Goal: Task Accomplishment & Management: Use online tool/utility

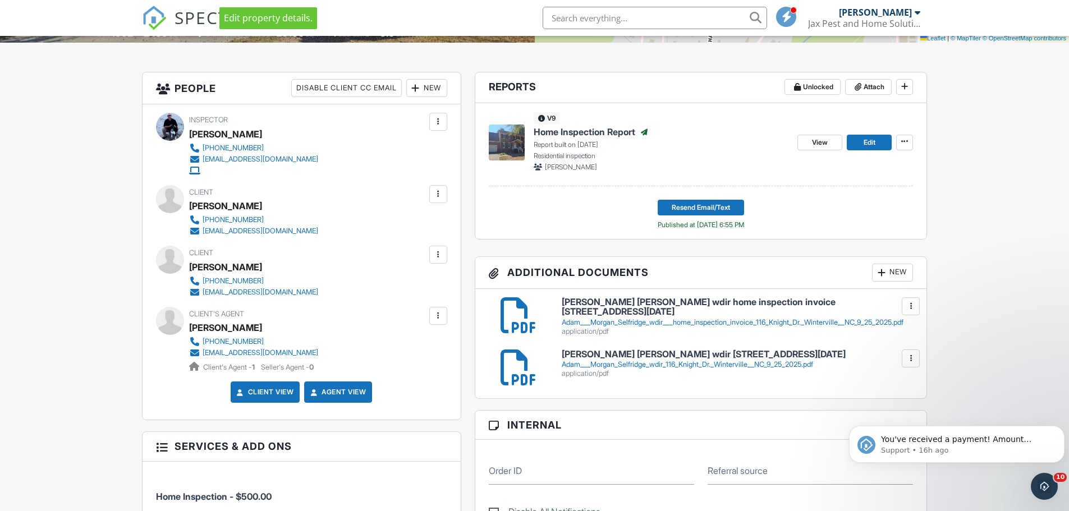
scroll to position [299, 0]
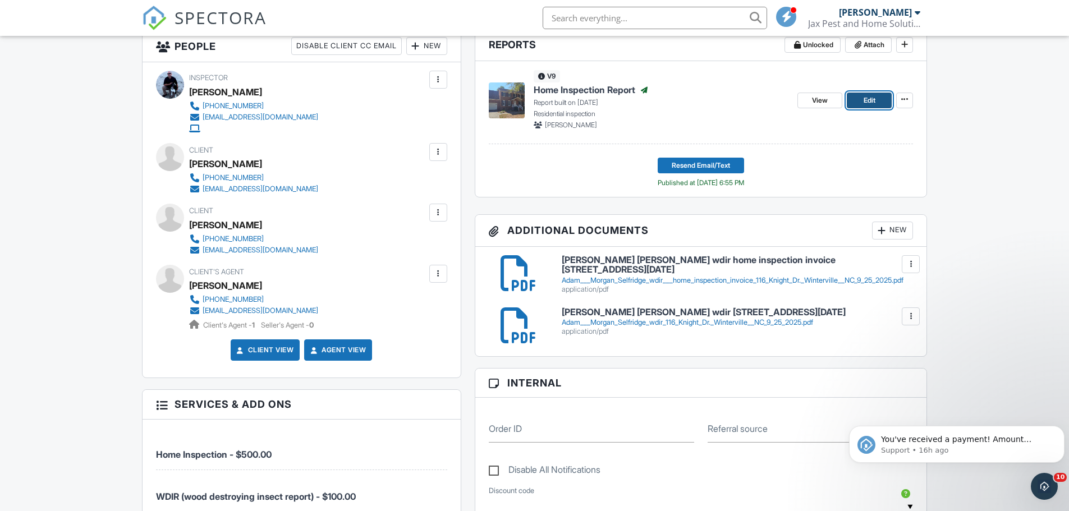
click at [859, 108] on link "Edit" at bounding box center [869, 101] width 45 height 16
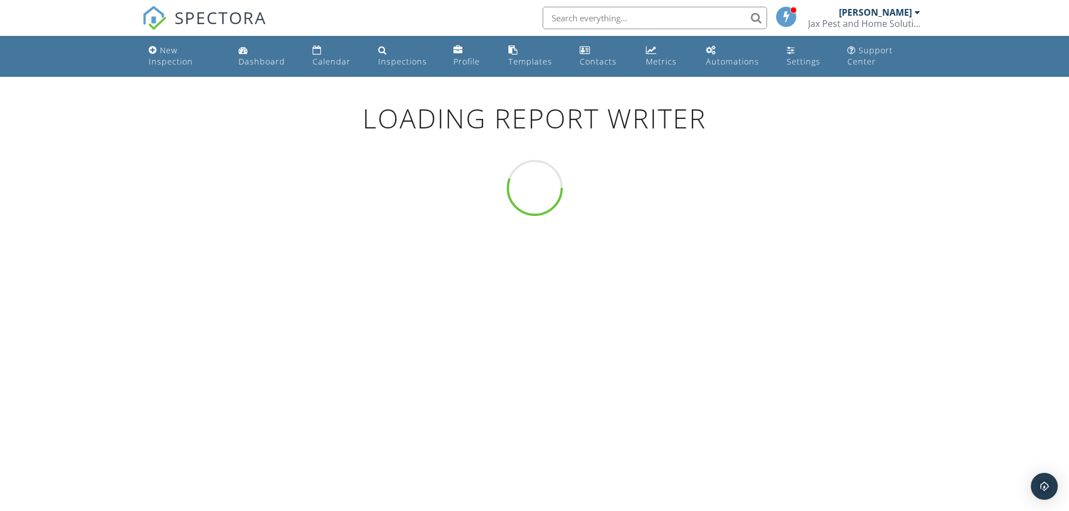
scroll to position [77, 0]
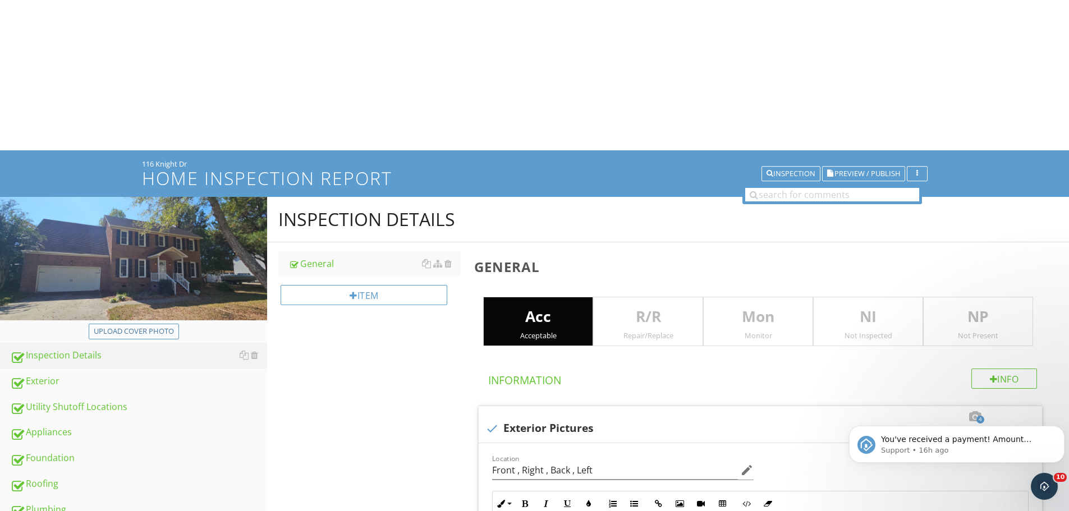
type input "Front , Right , Back , Left"
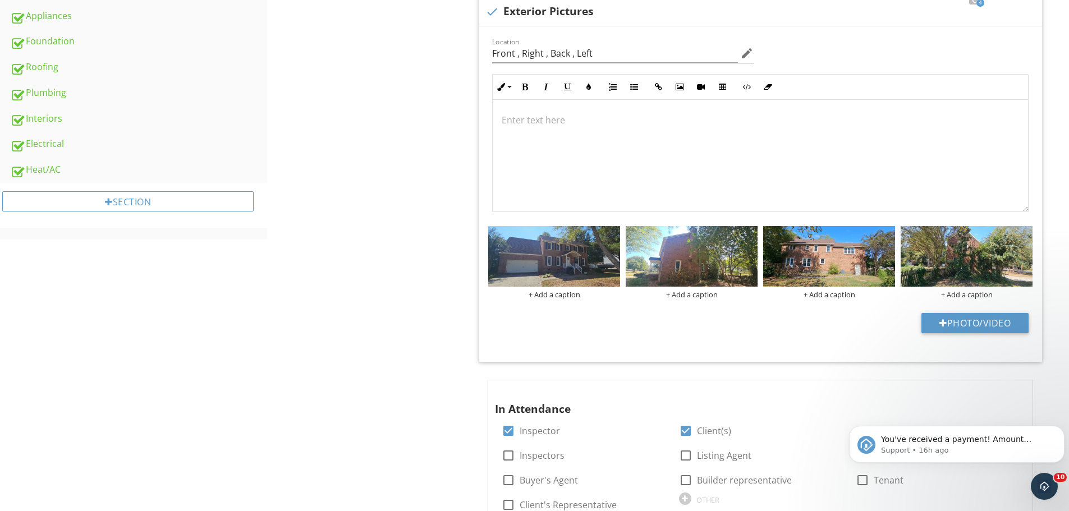
scroll to position [376, 0]
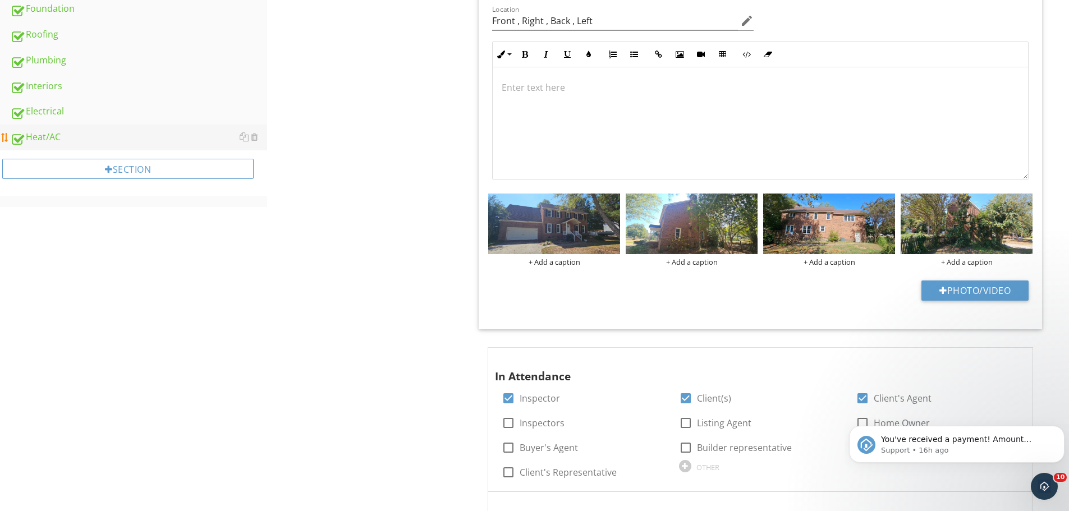
click at [42, 133] on div "Heat/AC" at bounding box center [138, 137] width 257 height 15
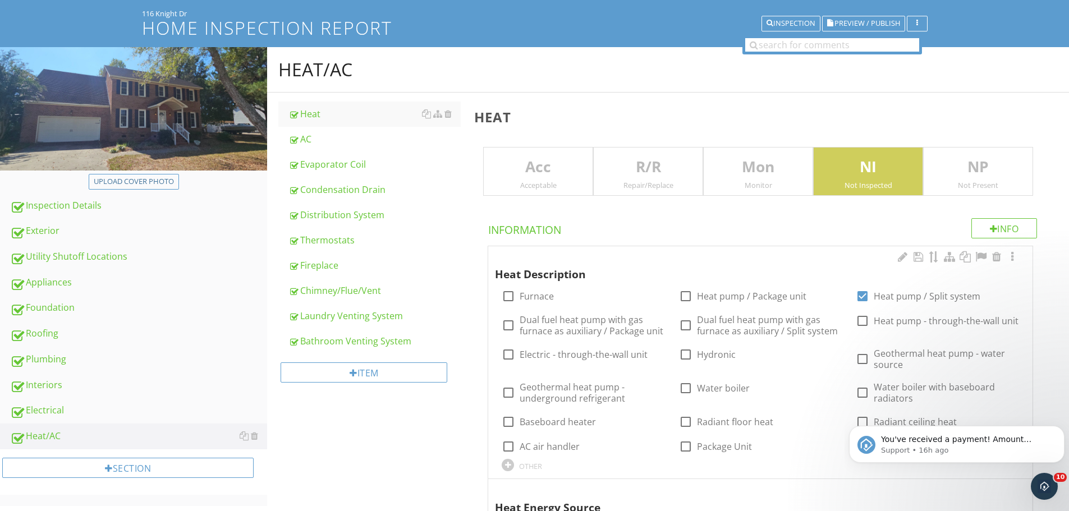
type input "1st Floor , 2nd Floor"
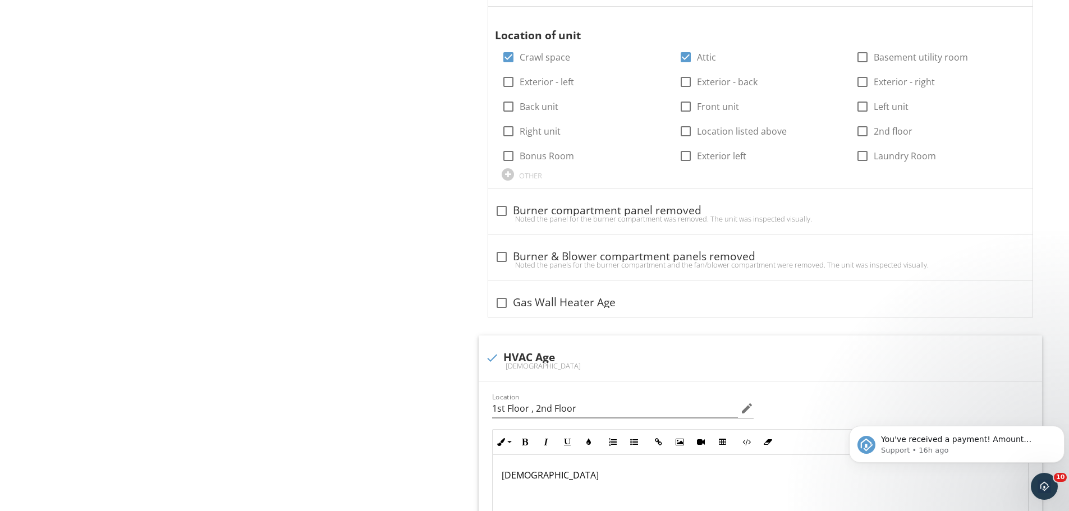
scroll to position [1125, 0]
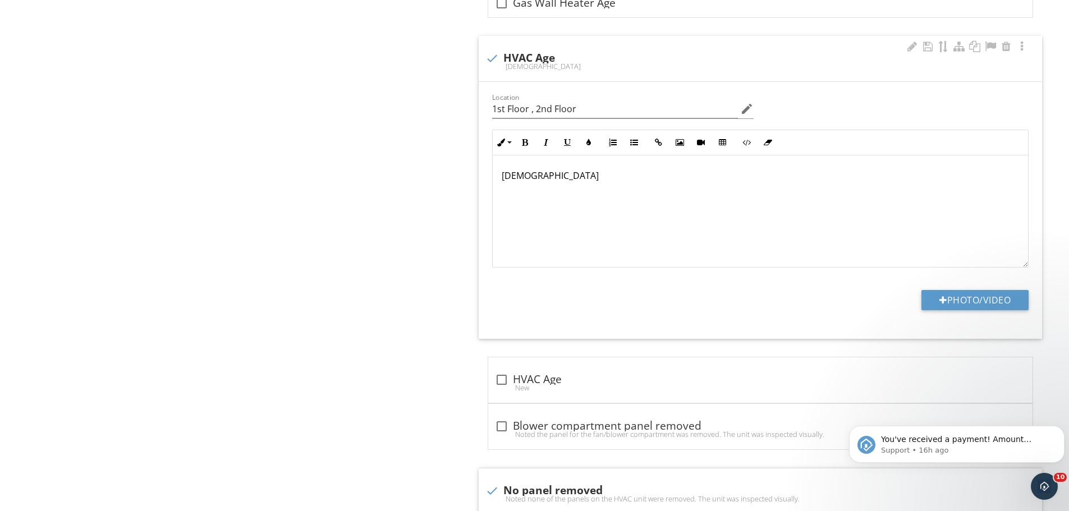
click at [502, 178] on p "[DEMOGRAPHIC_DATA]" at bounding box center [760, 175] width 517 height 13
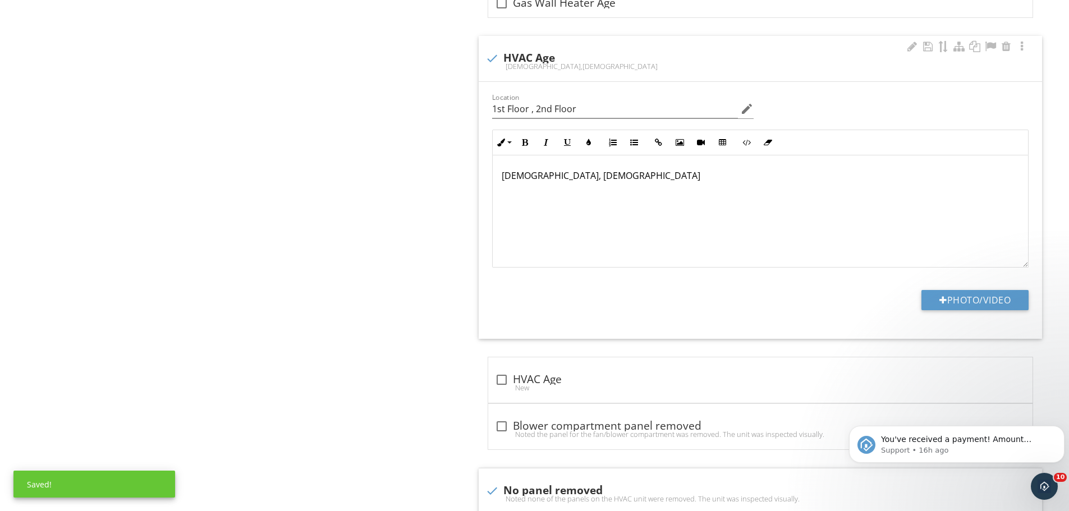
type input "1st Floor , 2nd Floor"
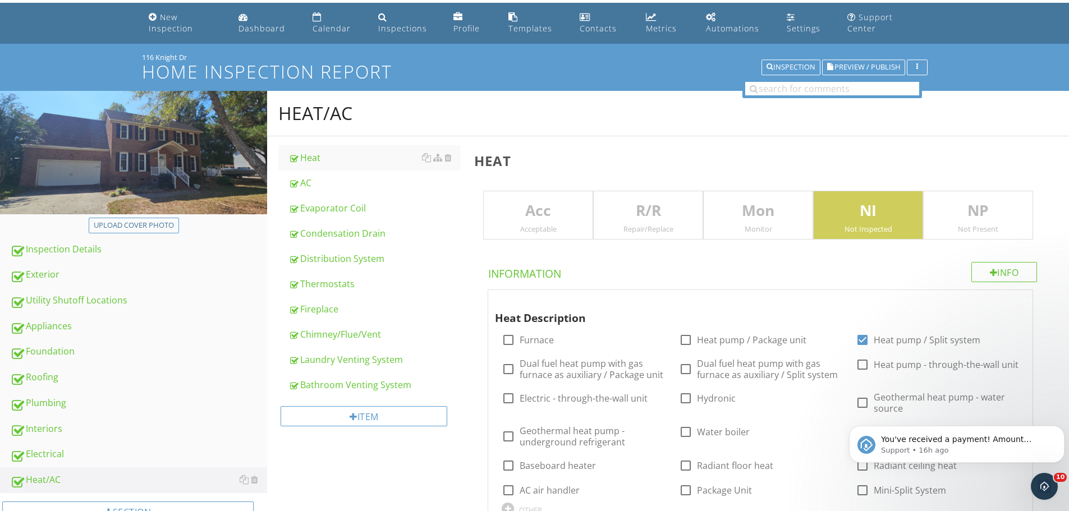
scroll to position [0, 0]
